Goal: Find specific page/section: Find specific page/section

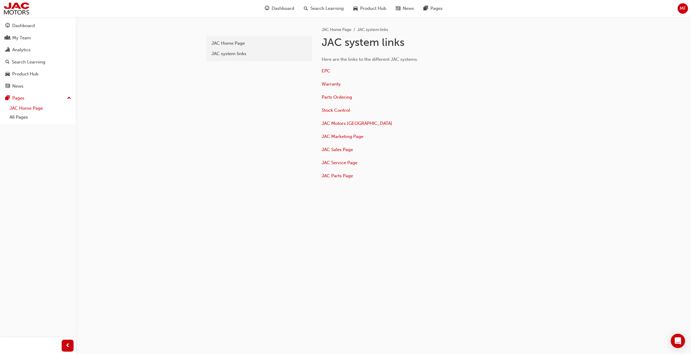
click at [29, 105] on link "JAC Home Page" at bounding box center [40, 108] width 66 height 9
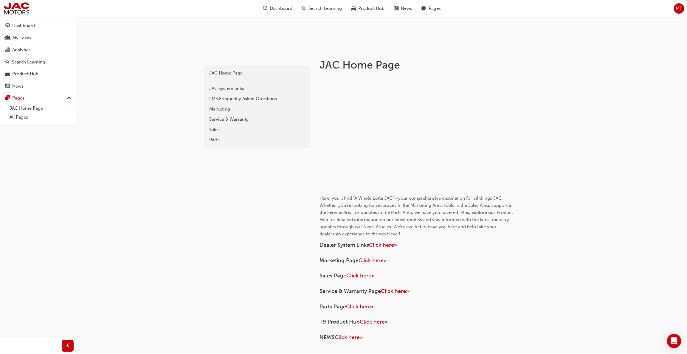
scroll to position [119, 0]
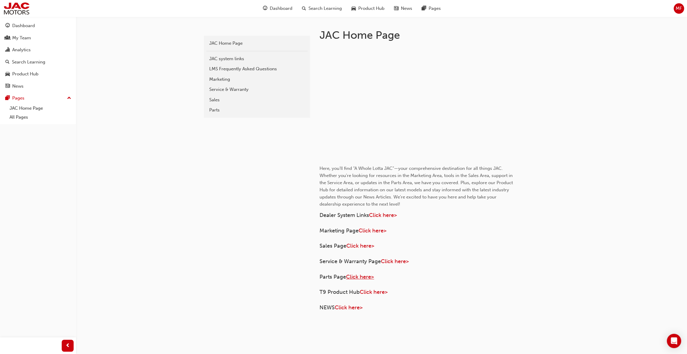
click at [361, 276] on span "Click here>" at bounding box center [360, 276] width 28 height 7
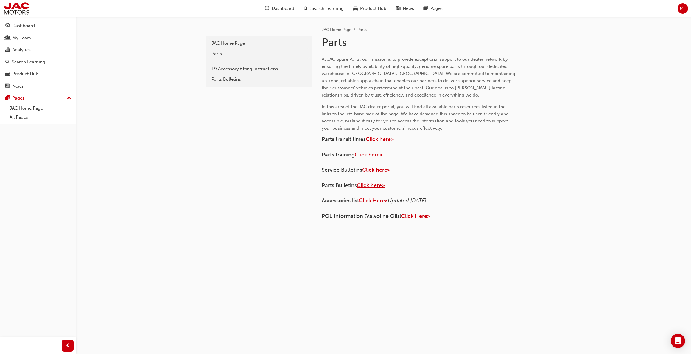
click at [377, 185] on span "Click here>" at bounding box center [371, 185] width 28 height 7
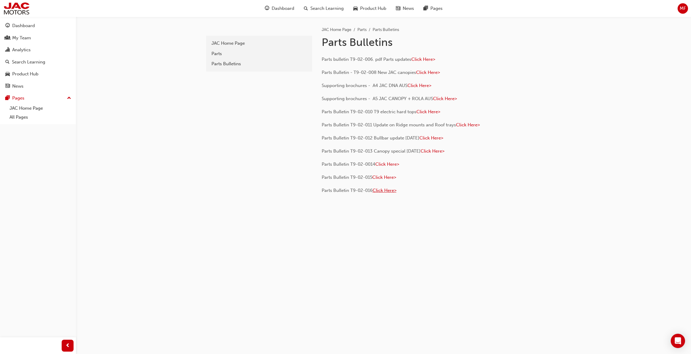
click at [386, 192] on span "Click Here>" at bounding box center [385, 190] width 24 height 5
click at [37, 106] on link "JAC Home Page" at bounding box center [40, 108] width 66 height 9
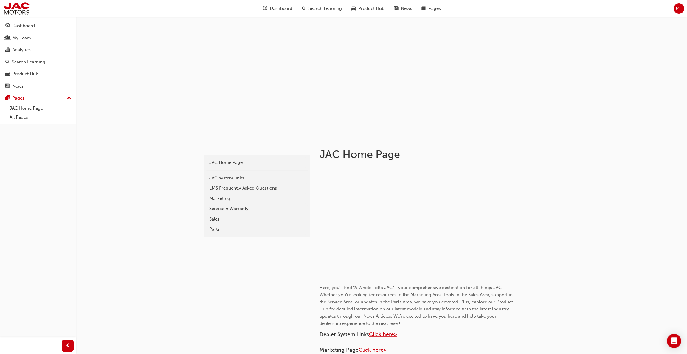
click at [383, 333] on span "Click here>" at bounding box center [383, 334] width 28 height 7
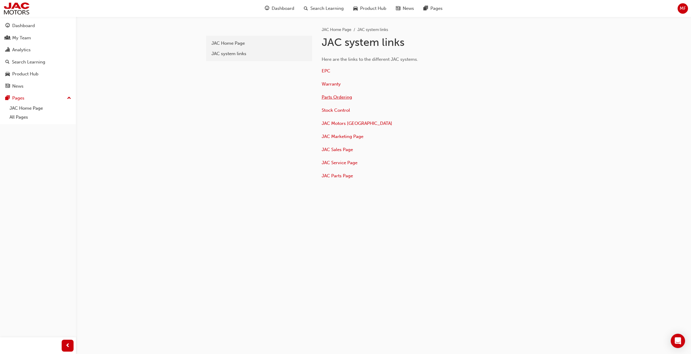
click at [344, 97] on span "Parts Ordering" at bounding box center [337, 96] width 30 height 5
